Goal: Navigation & Orientation: Find specific page/section

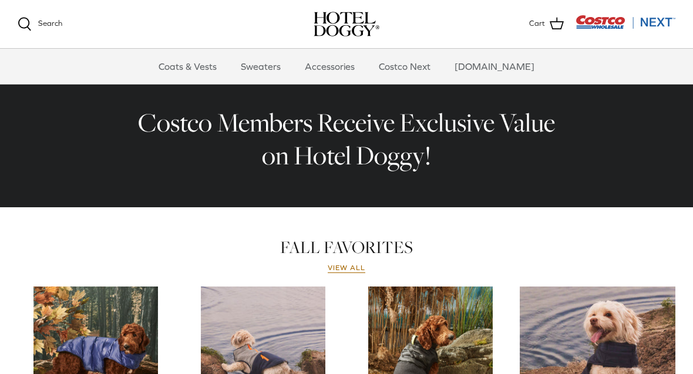
scroll to position [342, 0]
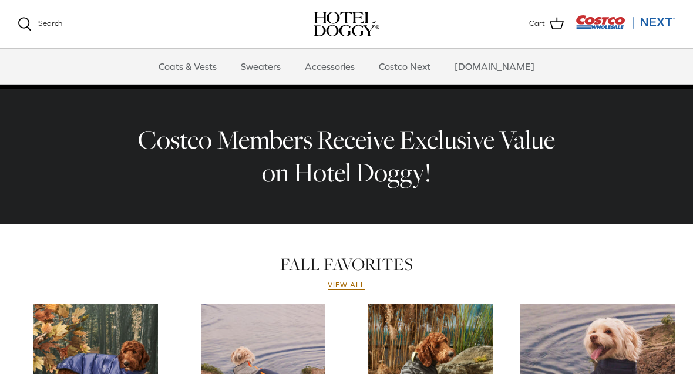
click at [275, 69] on link "Sweaters" at bounding box center [260, 66] width 61 height 35
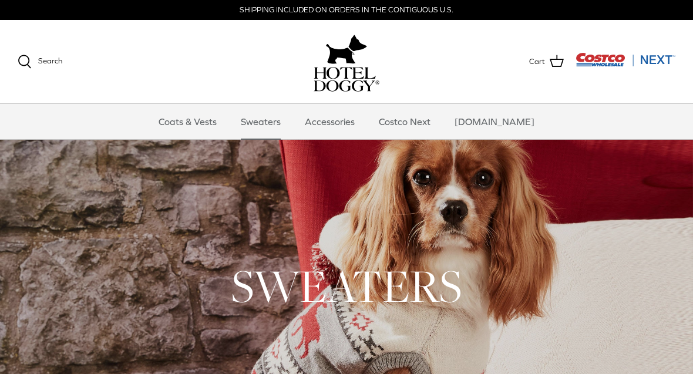
click at [337, 125] on link "Accessories" at bounding box center [329, 121] width 71 height 35
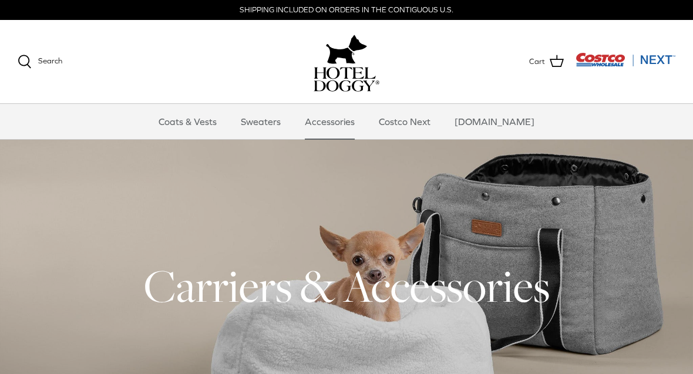
click at [426, 126] on link "Costco Next" at bounding box center [404, 121] width 73 height 35
